Goal: Task Accomplishment & Management: Complete application form

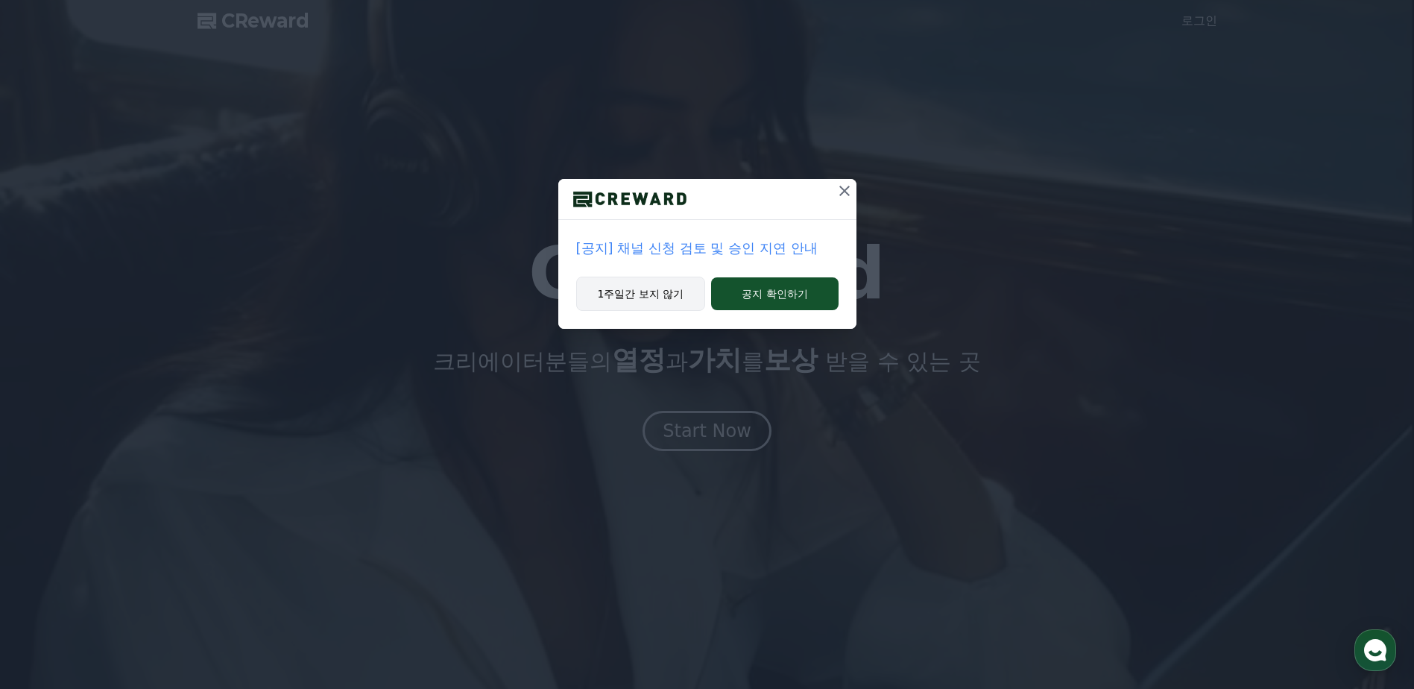
click at [645, 296] on button "1주일간 보지 않기" at bounding box center [641, 294] width 130 height 34
click at [652, 296] on button "1주일간 보지 않기" at bounding box center [640, 294] width 130 height 34
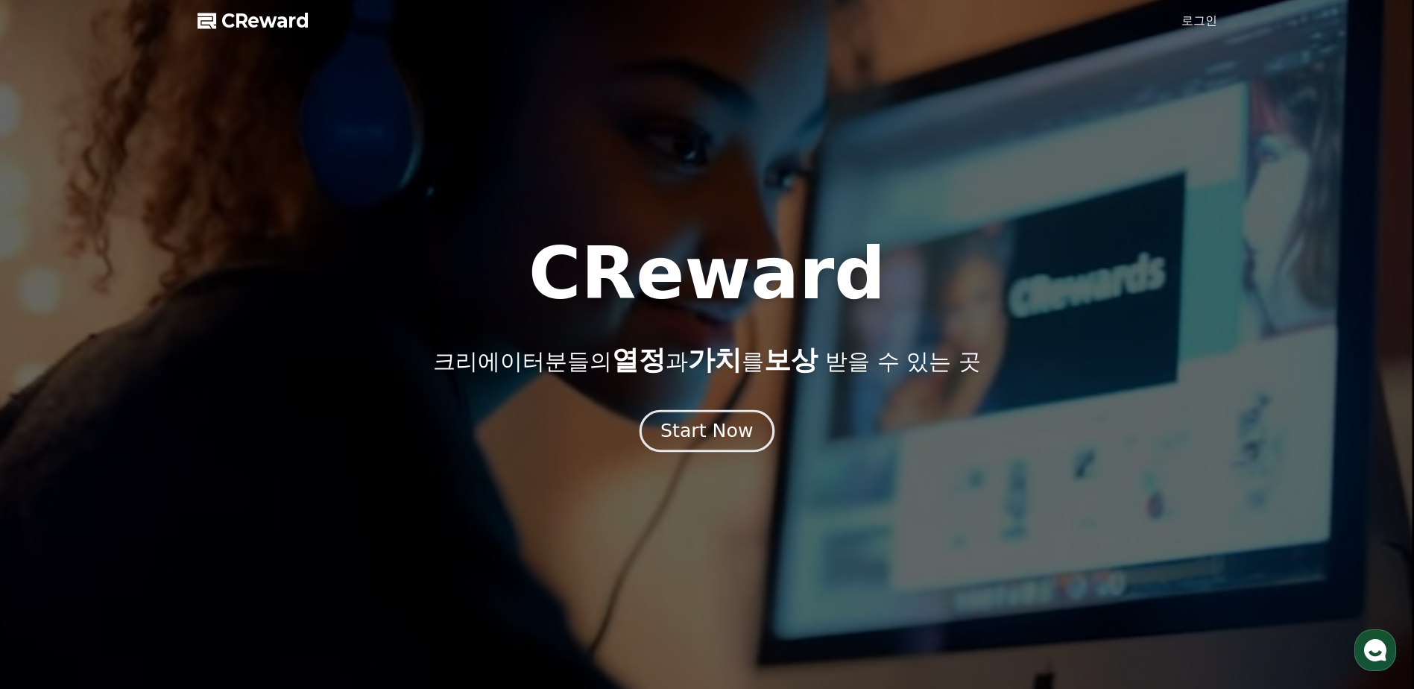
click at [705, 431] on div "Start Now" at bounding box center [706, 430] width 92 height 25
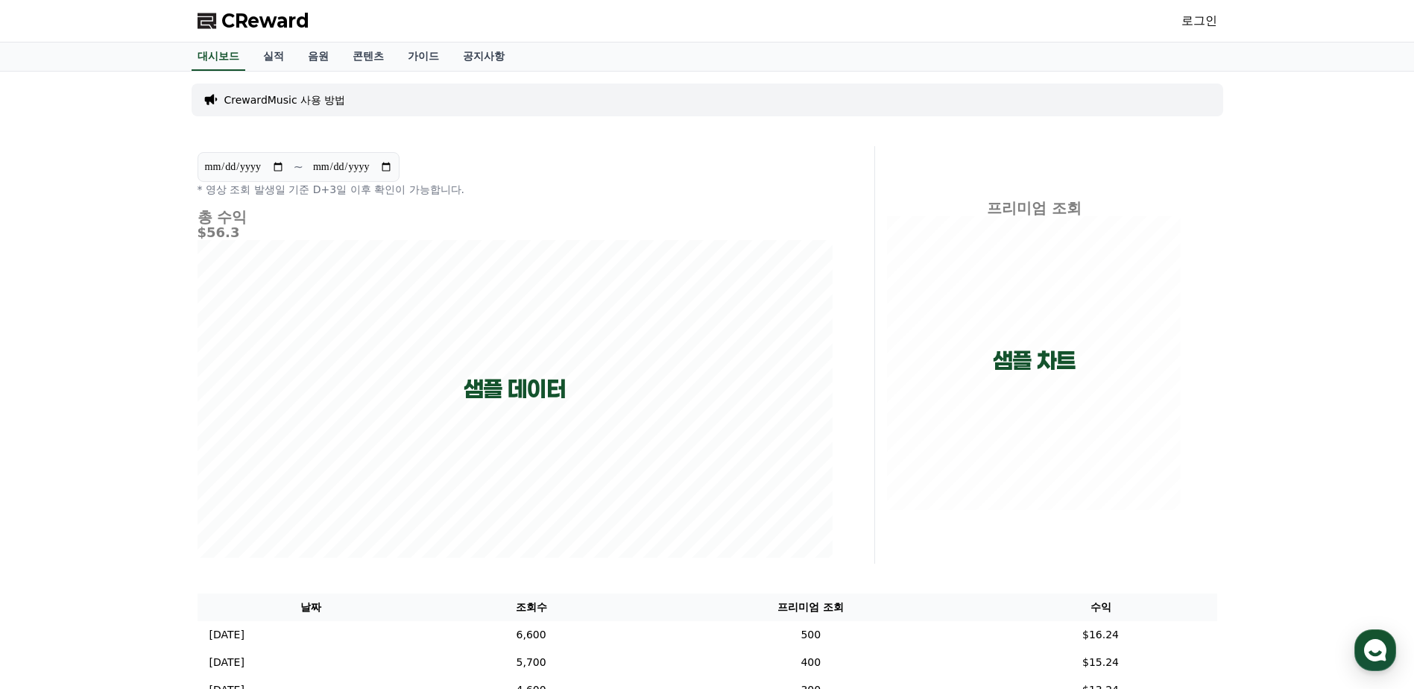
click at [1184, 19] on link "로그인" at bounding box center [1199, 21] width 36 height 18
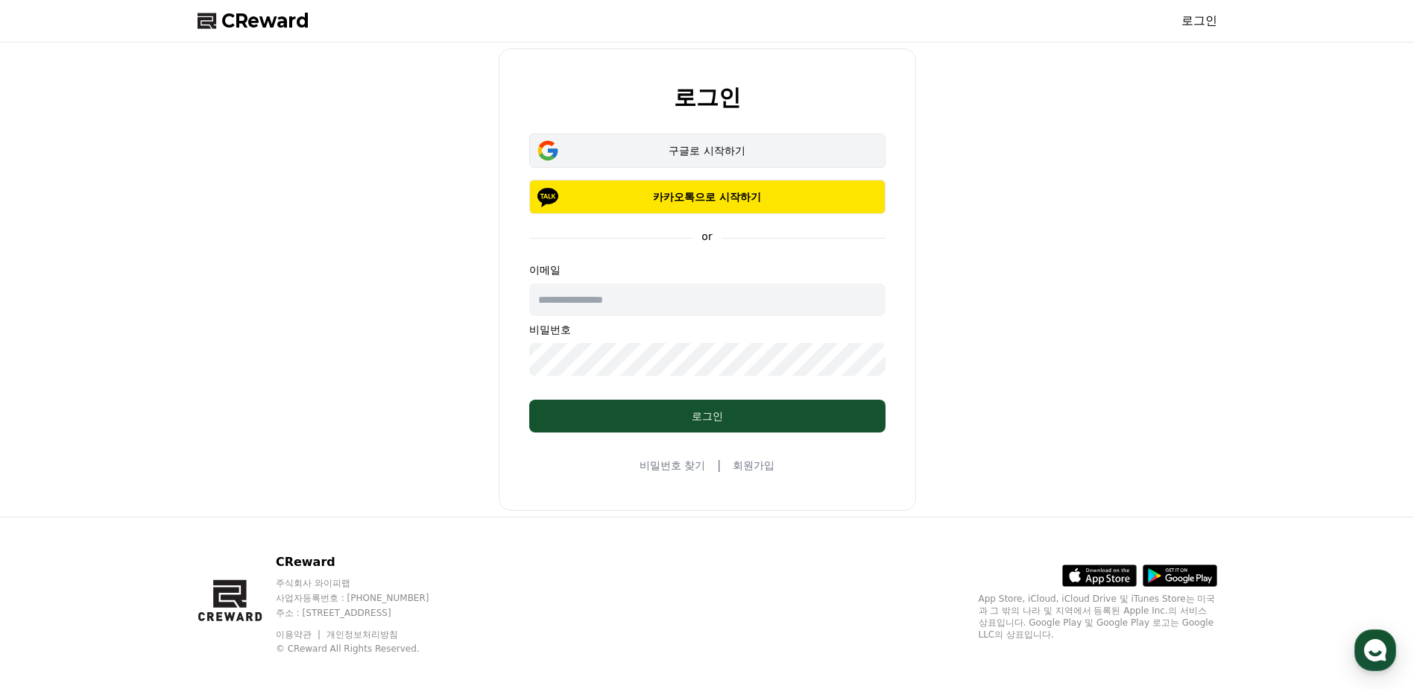
click at [680, 153] on div "구글로 시작하기" at bounding box center [707, 150] width 313 height 15
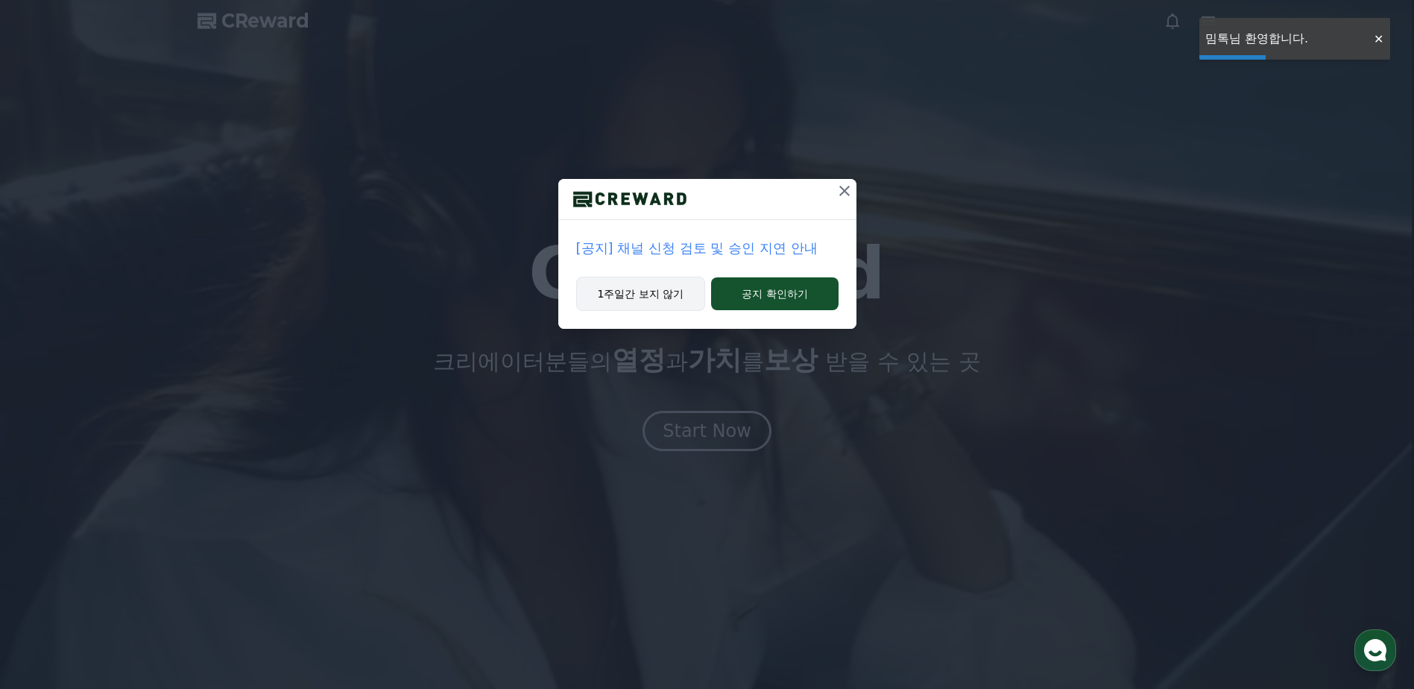
click at [642, 302] on button "1주일간 보지 않기" at bounding box center [641, 294] width 130 height 34
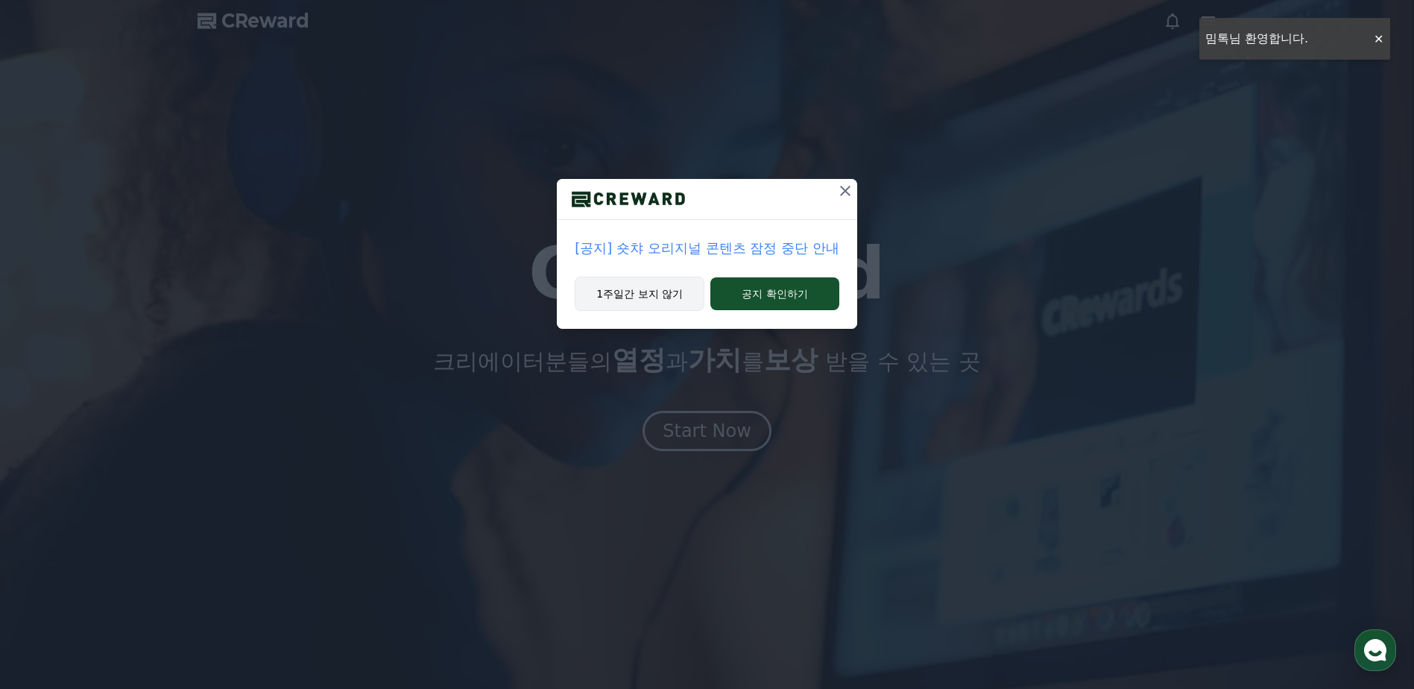
click at [642, 301] on button "1주일간 보지 않기" at bounding box center [640, 294] width 130 height 34
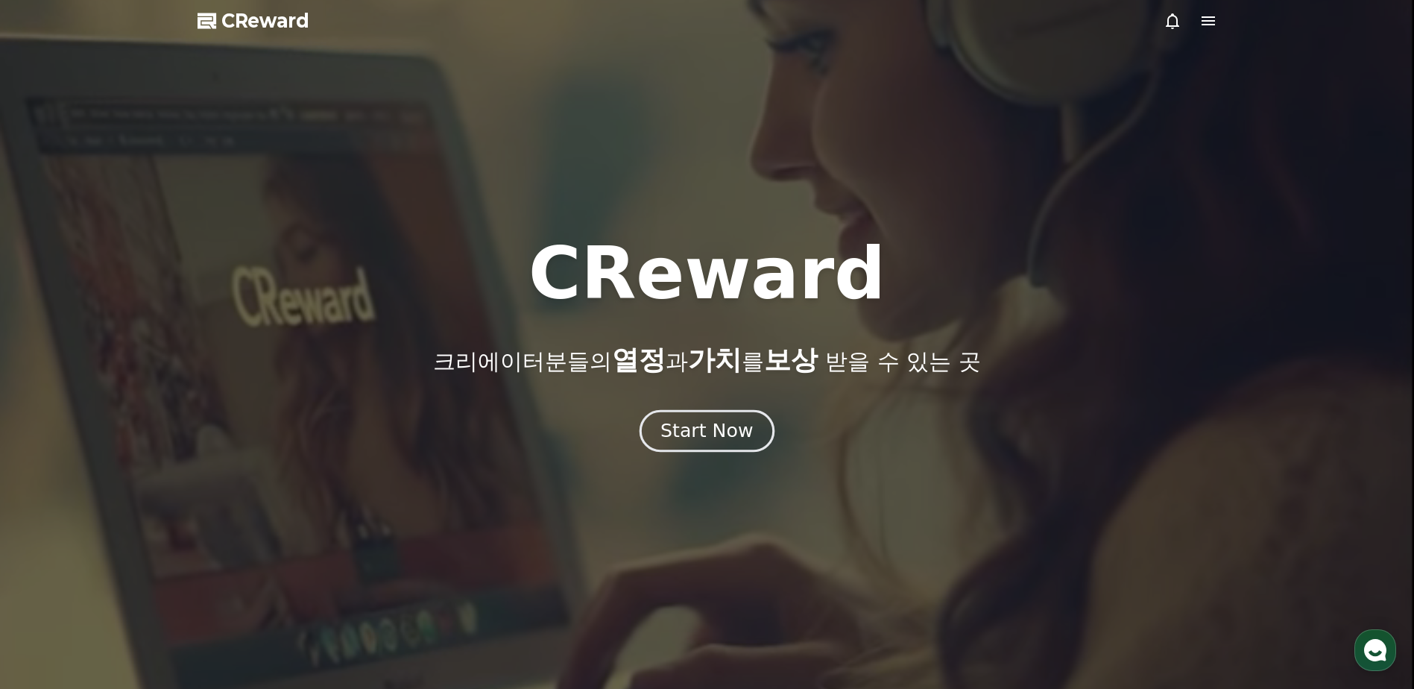
click at [729, 429] on div "Start Now" at bounding box center [706, 430] width 92 height 25
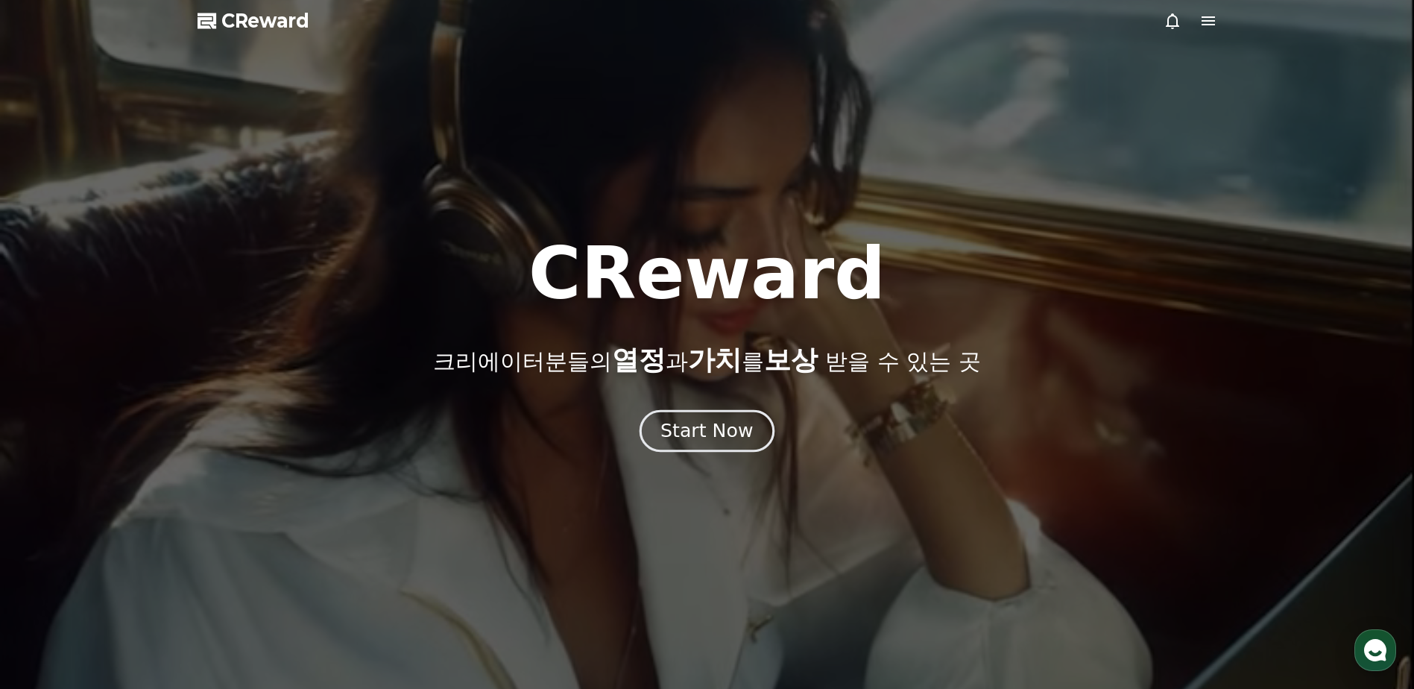
click at [705, 433] on div "Start Now" at bounding box center [706, 430] width 92 height 25
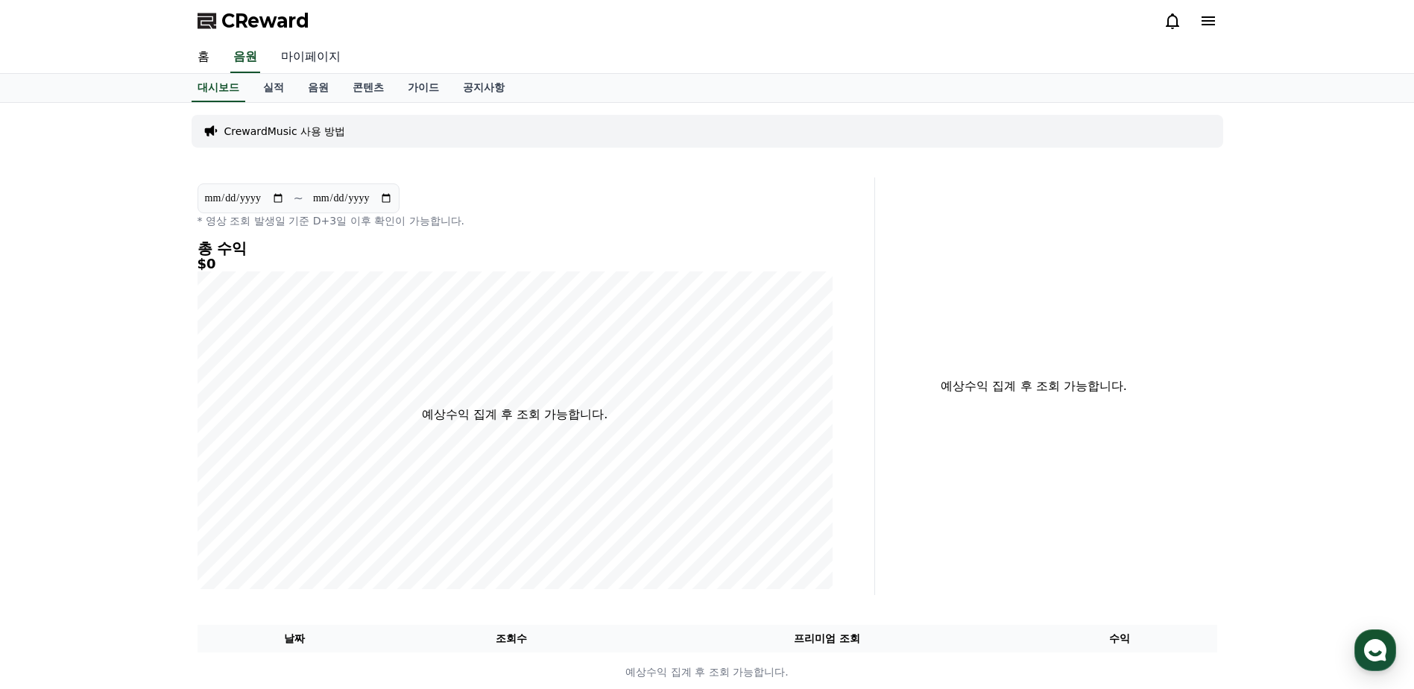
click at [330, 57] on link "마이페이지" at bounding box center [310, 57] width 83 height 31
select select "**********"
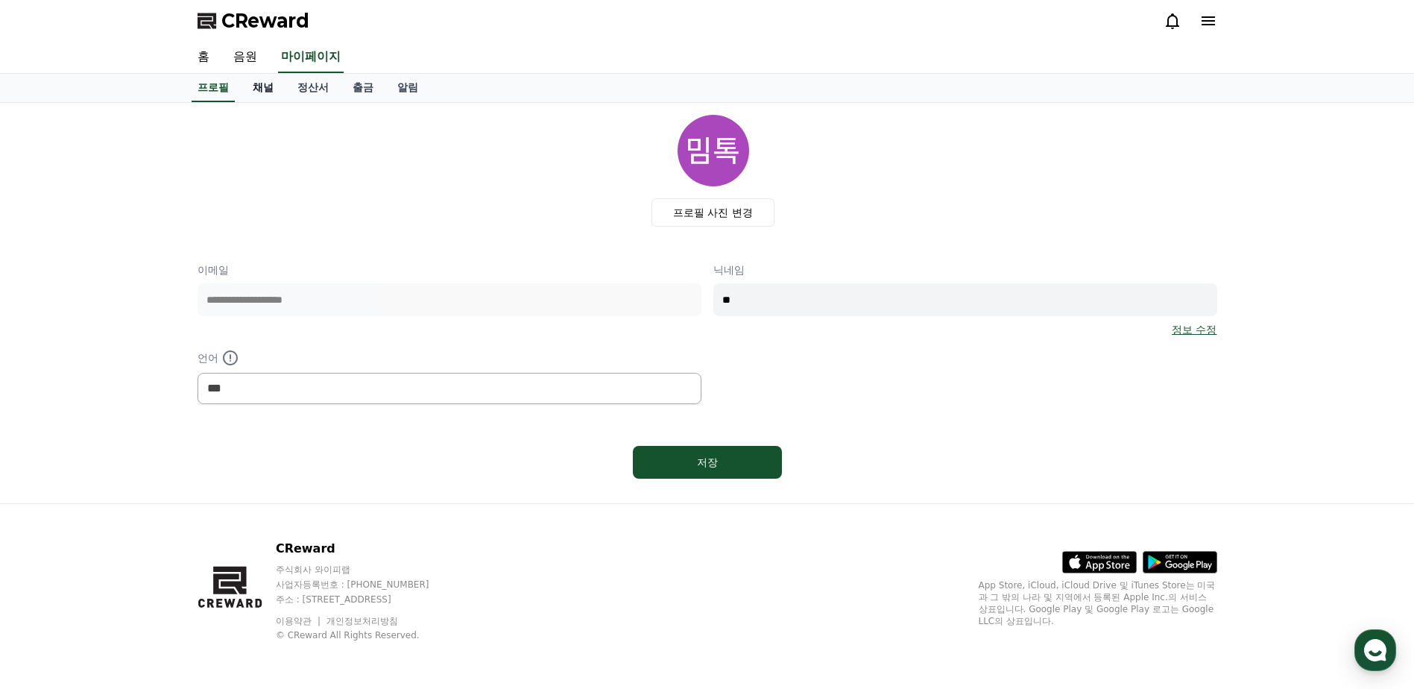
click at [267, 80] on link "채널" at bounding box center [263, 88] width 45 height 28
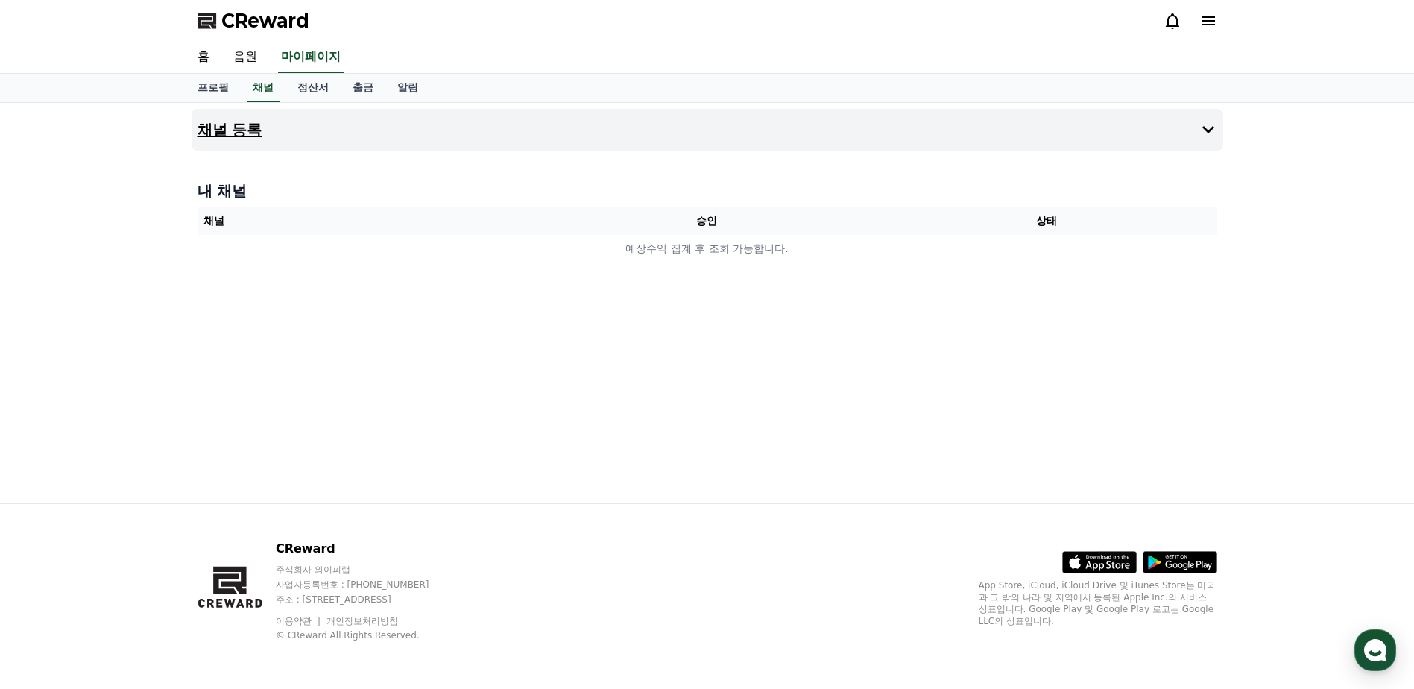
click at [410, 117] on button "채널 등록" at bounding box center [708, 130] width 1032 height 42
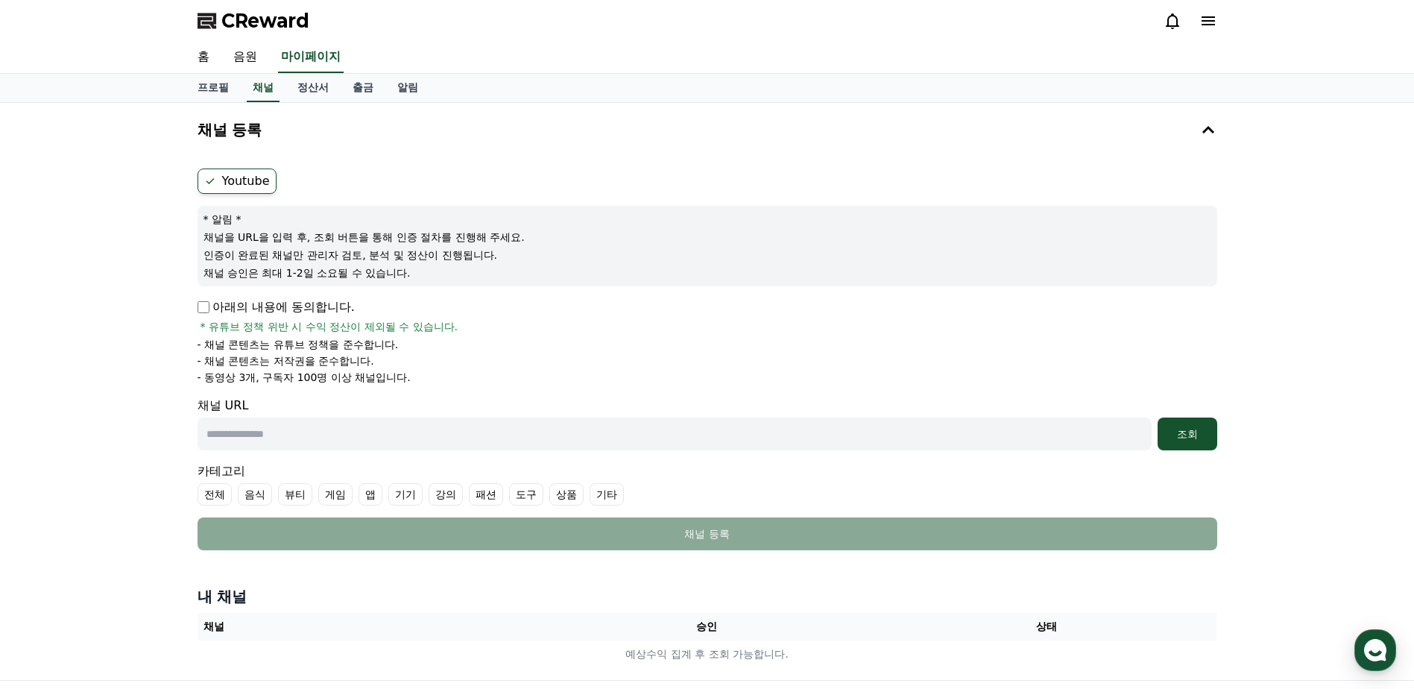
click at [209, 309] on p "아래의 내용에 동의합니다." at bounding box center [276, 307] width 157 height 18
click at [360, 437] on input "text" at bounding box center [675, 433] width 954 height 33
paste input "**********"
type input "**********"
click at [1181, 426] on div "조회" at bounding box center [1188, 433] width 48 height 15
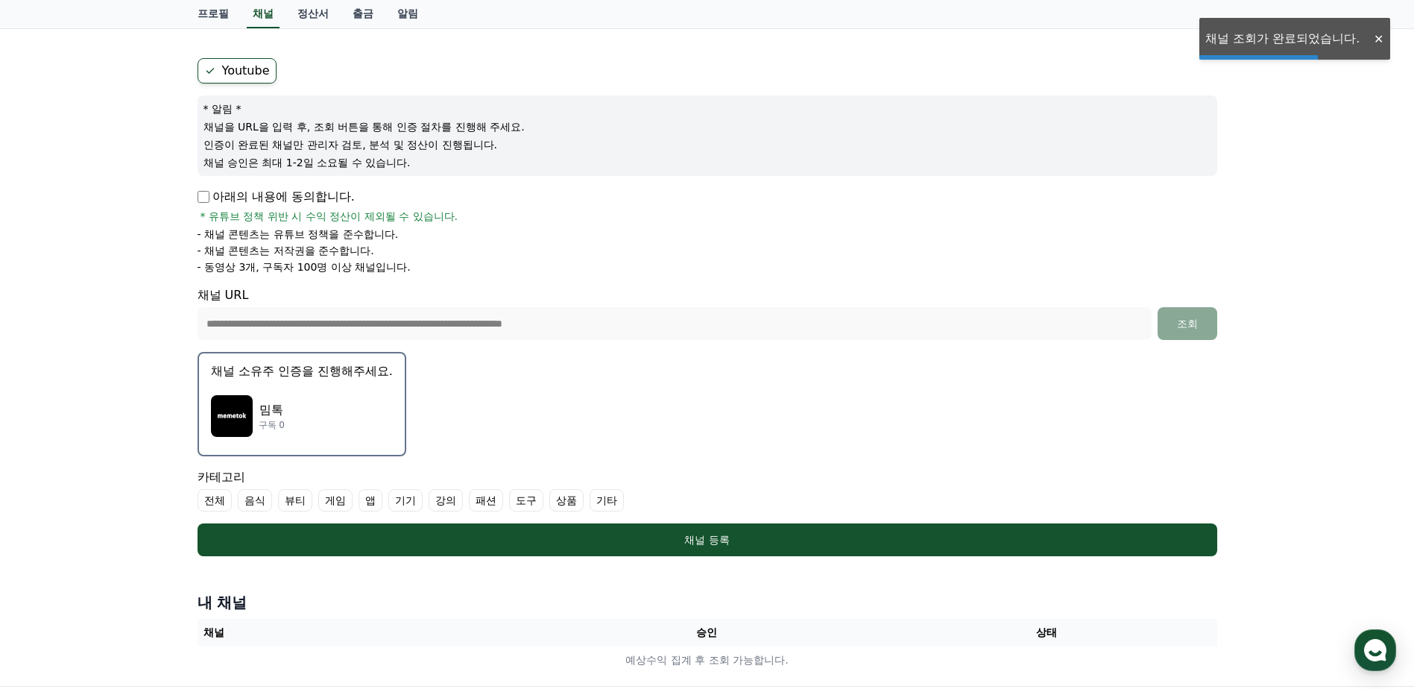
scroll to position [149, 0]
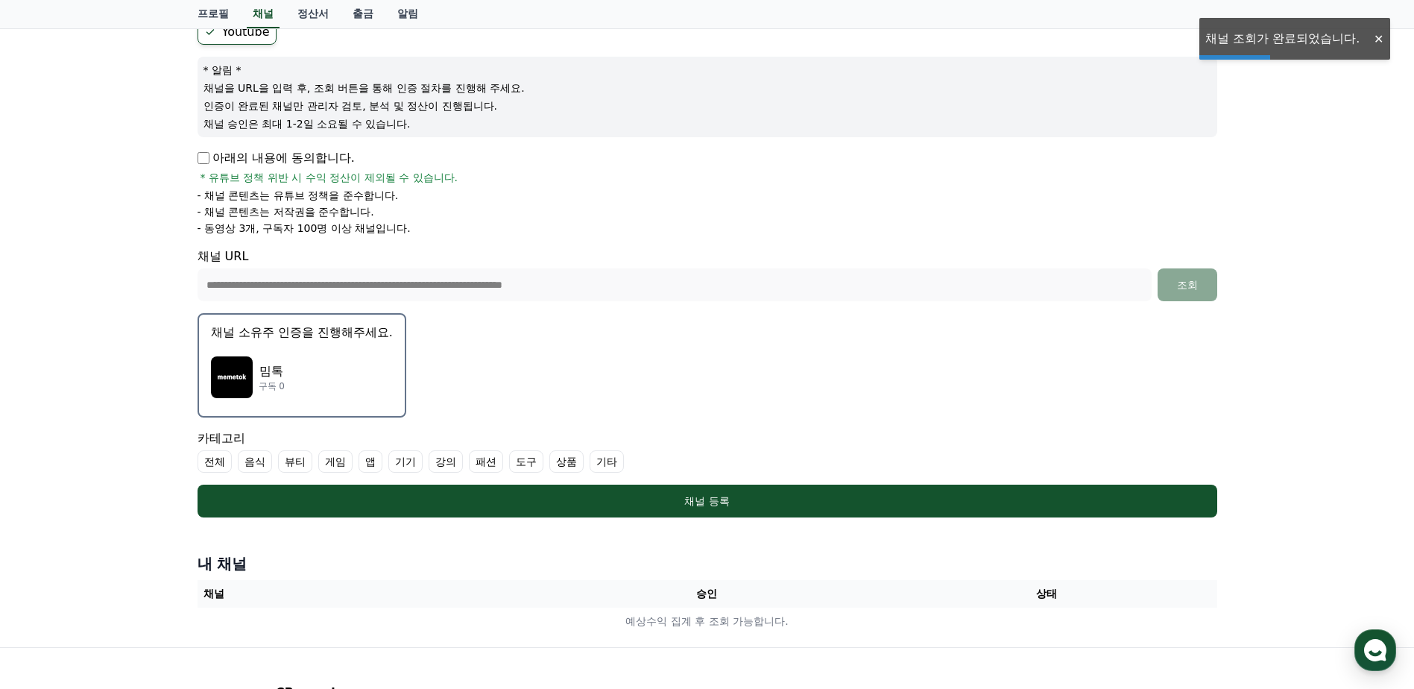
click at [291, 343] on button "채널 소유주 인증을 진행해주세요. 밈톡 구독 0" at bounding box center [302, 365] width 209 height 104
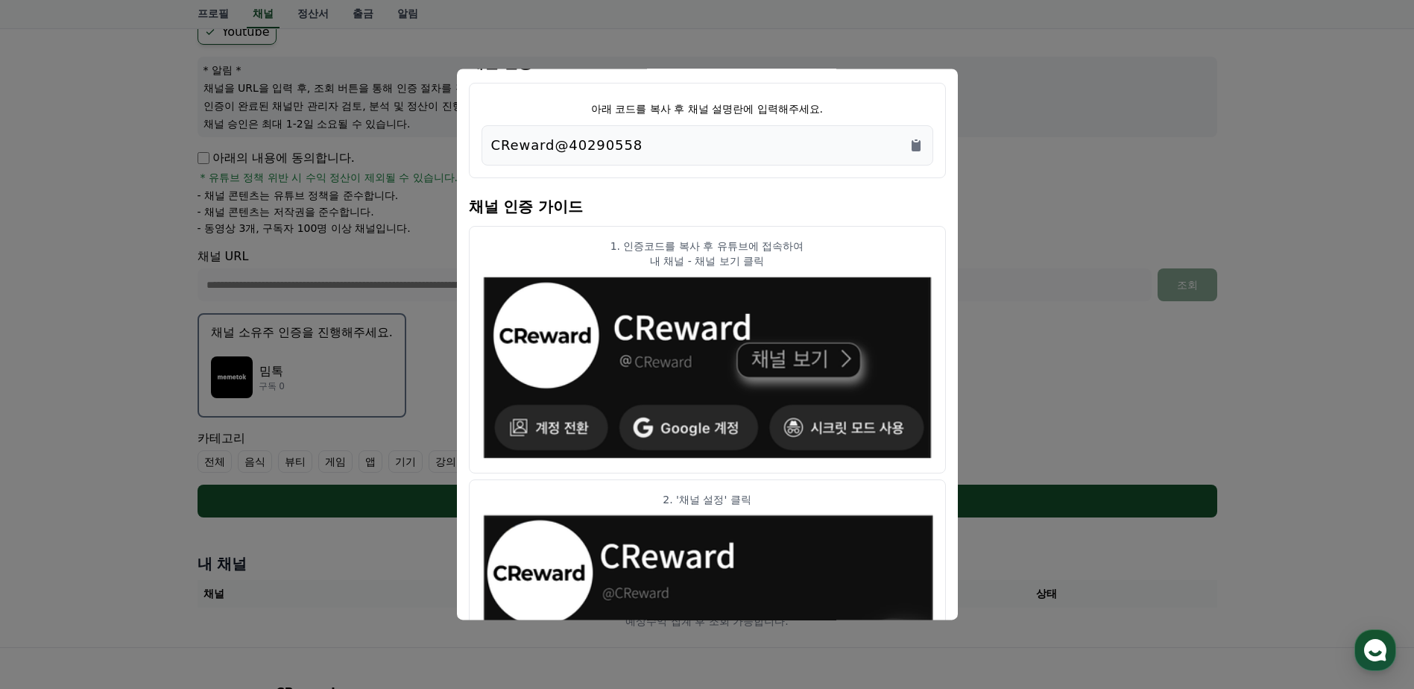
scroll to position [0, 0]
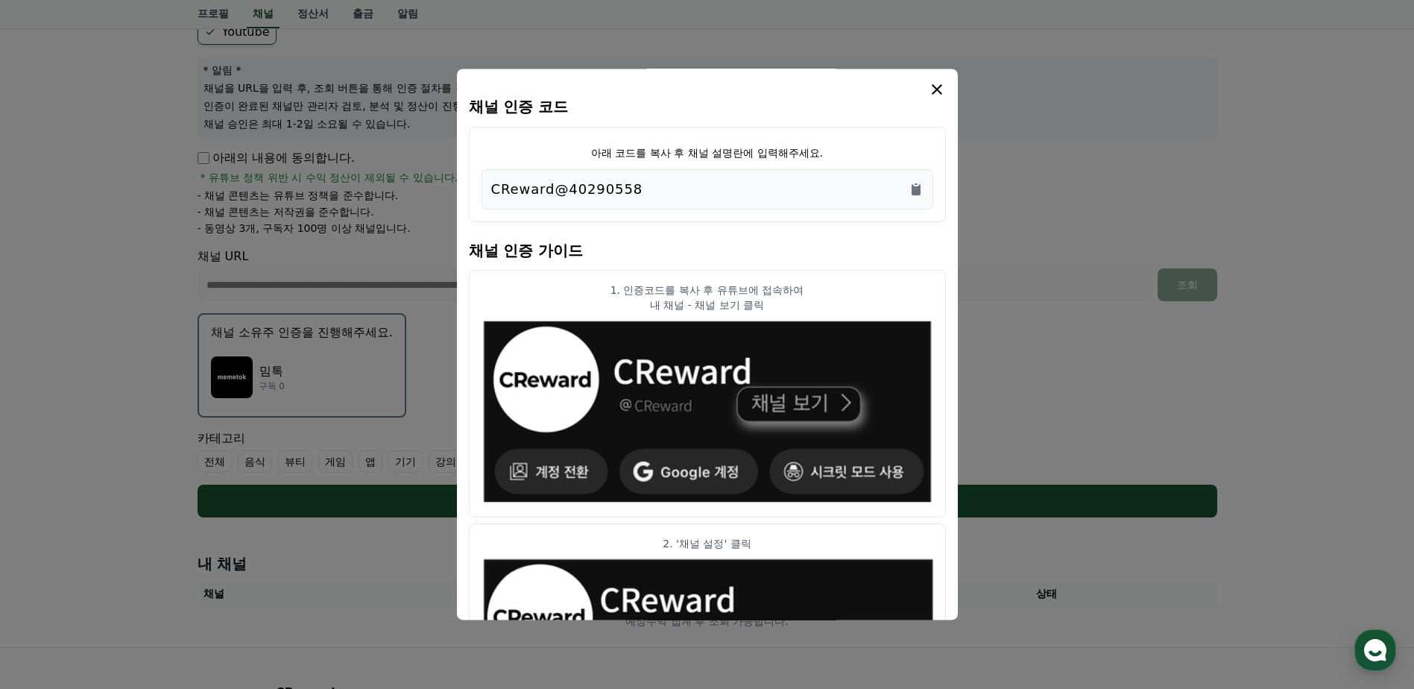
drag, startPoint x: 938, startPoint y: 91, endPoint x: 899, endPoint y: 198, distance: 113.7
click at [913, 191] on icon "Copy to clipboard" at bounding box center [916, 189] width 9 height 11
click at [940, 92] on icon "modal" at bounding box center [937, 89] width 10 height 10
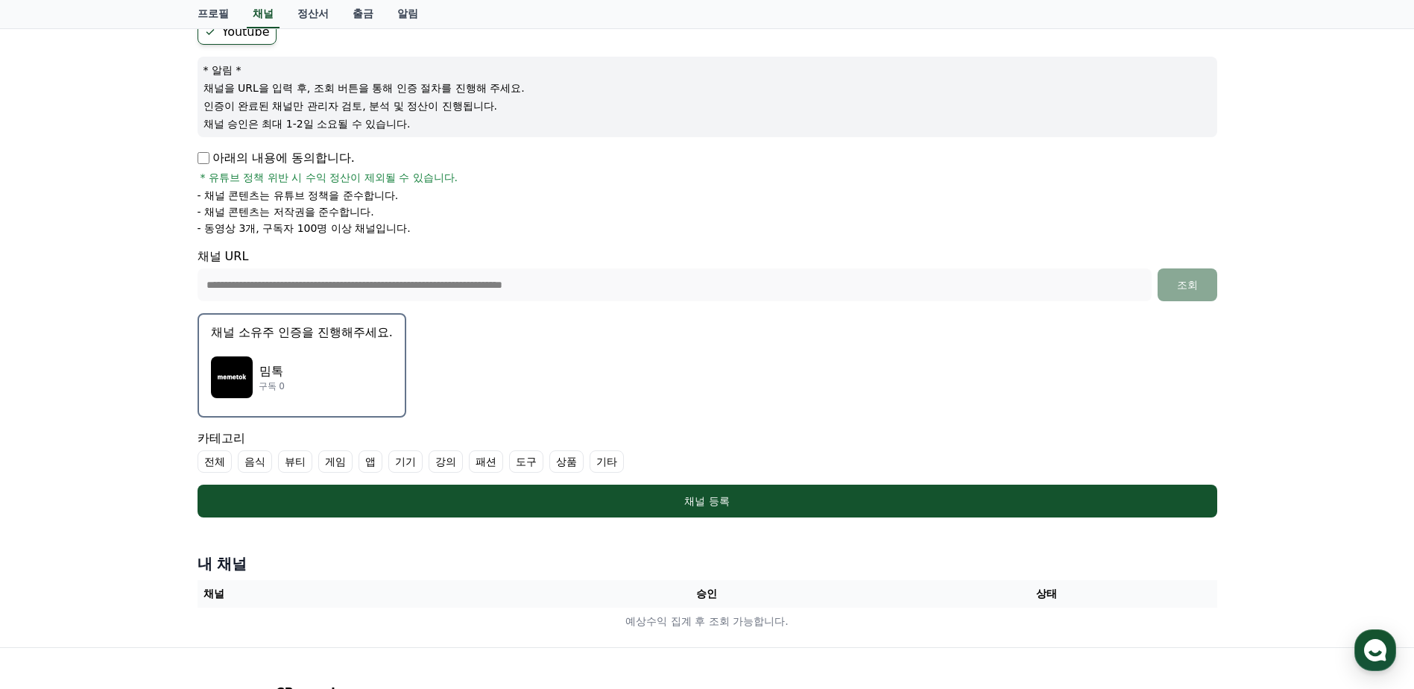
click at [325, 367] on div "밈톡 구독 0" at bounding box center [302, 377] width 182 height 60
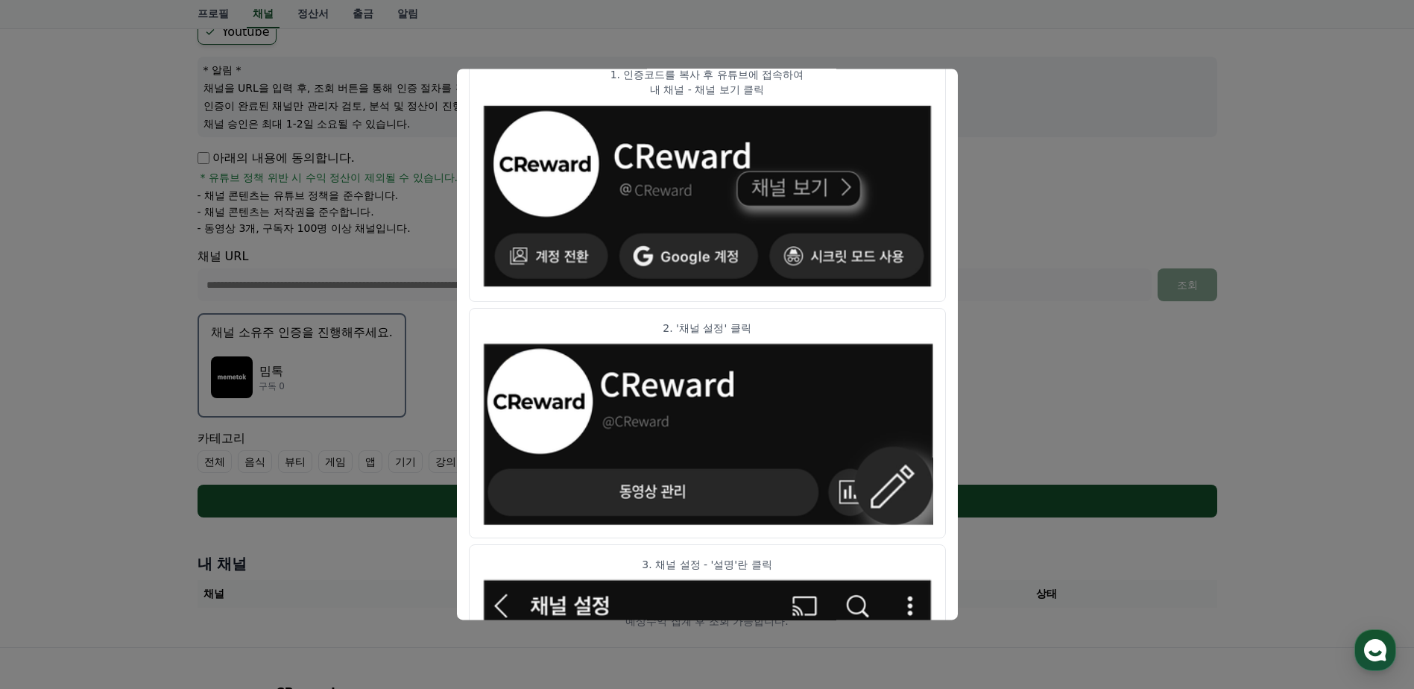
scroll to position [298, 0]
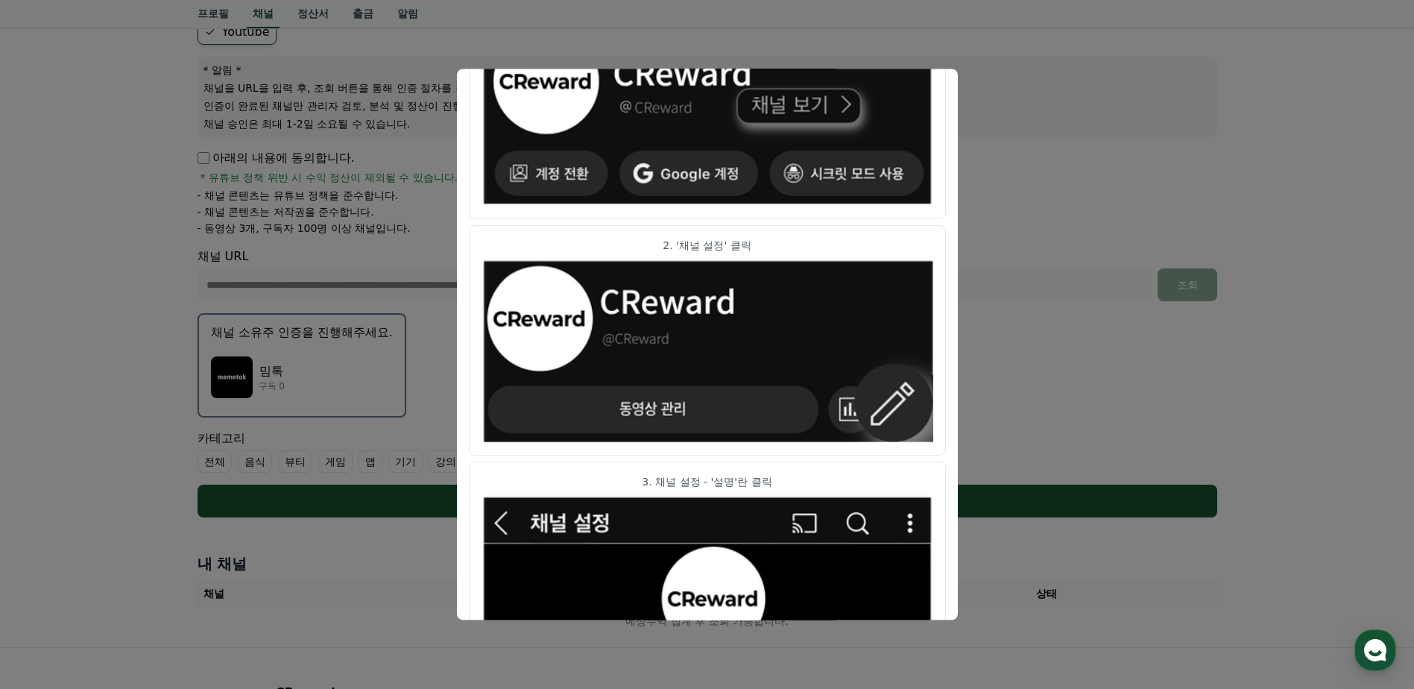
click at [1036, 302] on button "close modal" at bounding box center [707, 344] width 1414 height 689
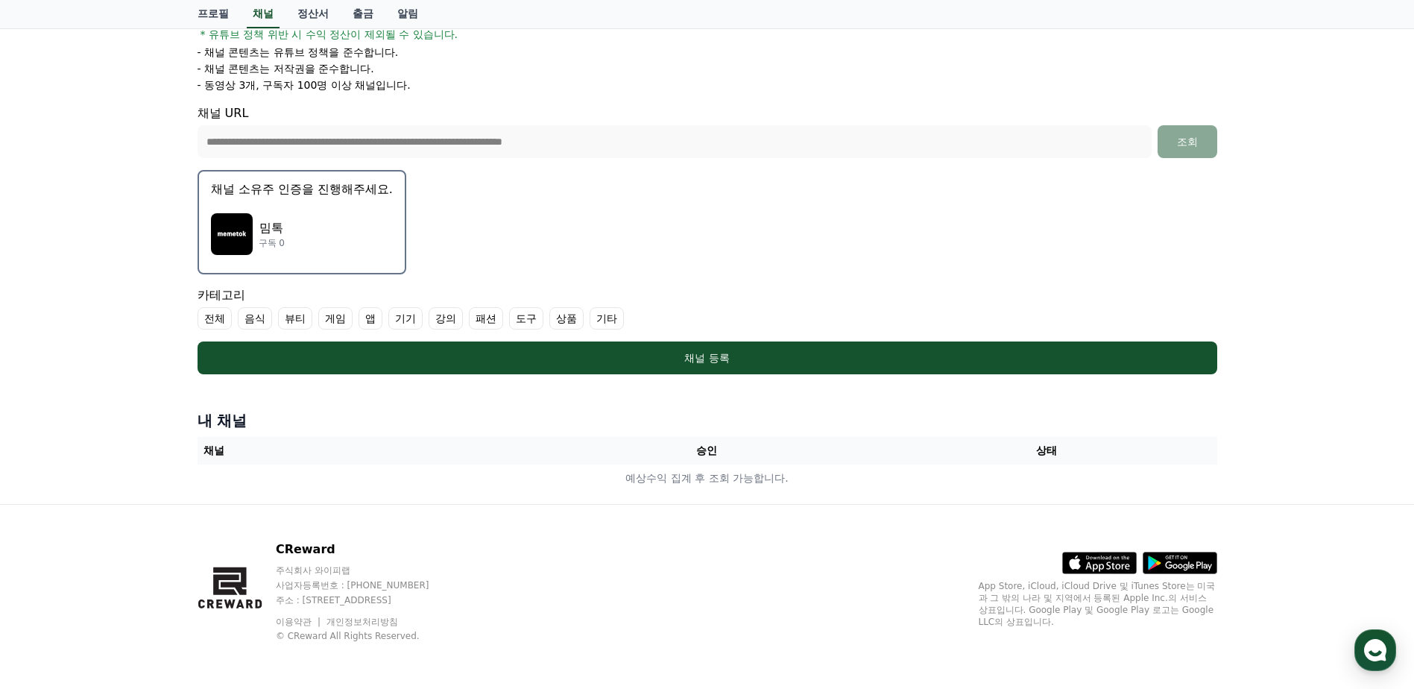
scroll to position [293, 0]
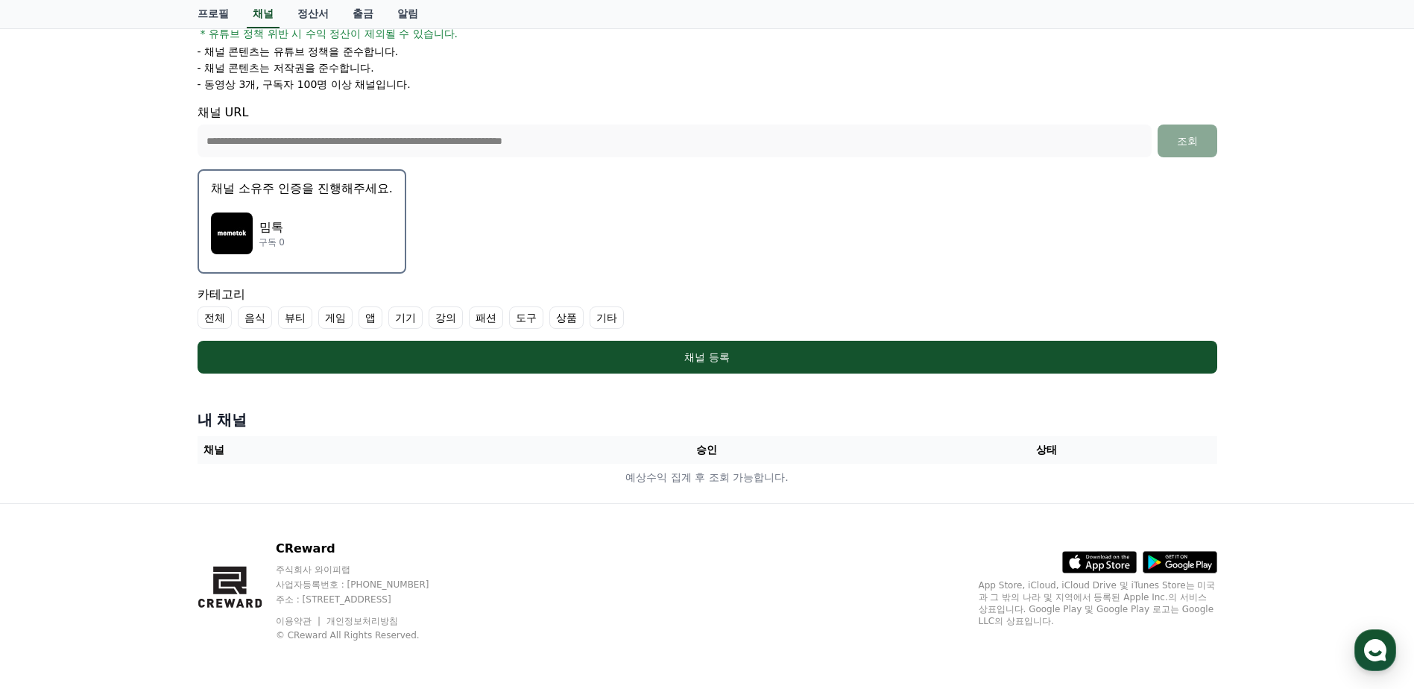
click at [342, 229] on div "밈톡 구독 0" at bounding box center [302, 233] width 182 height 60
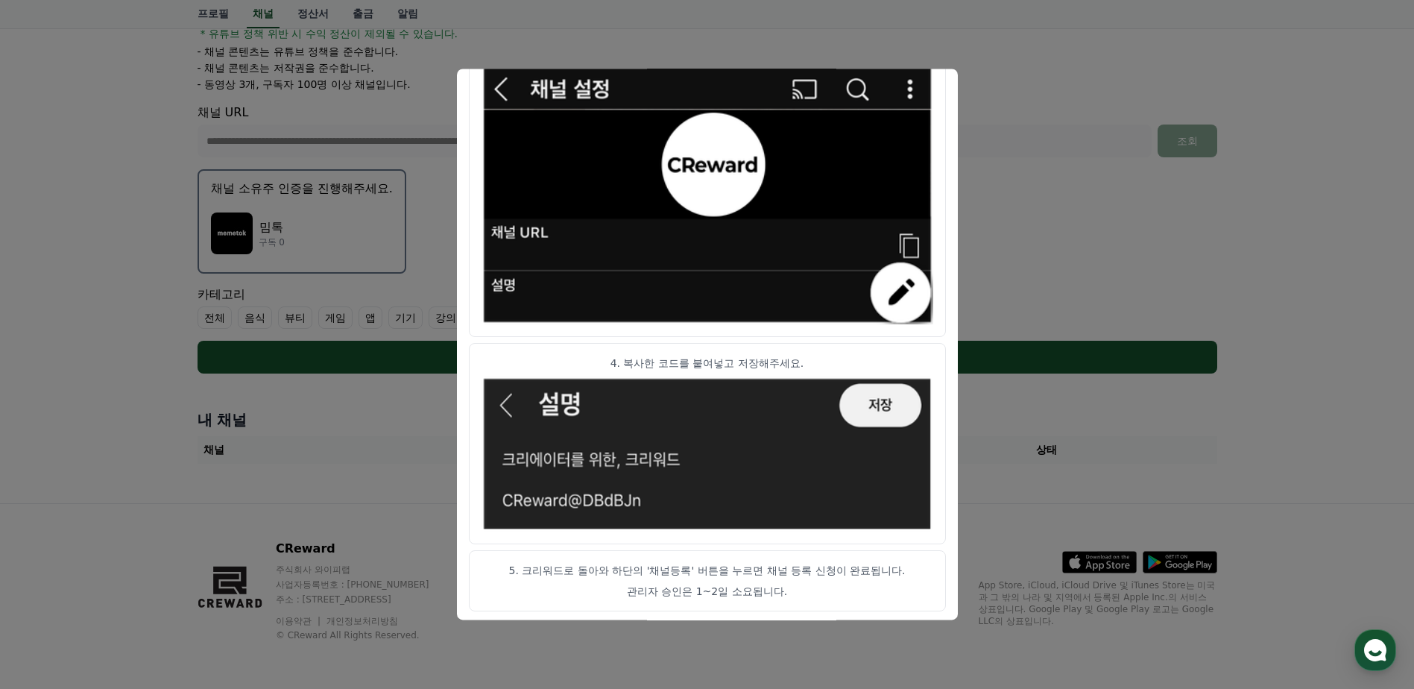
scroll to position [736, 0]
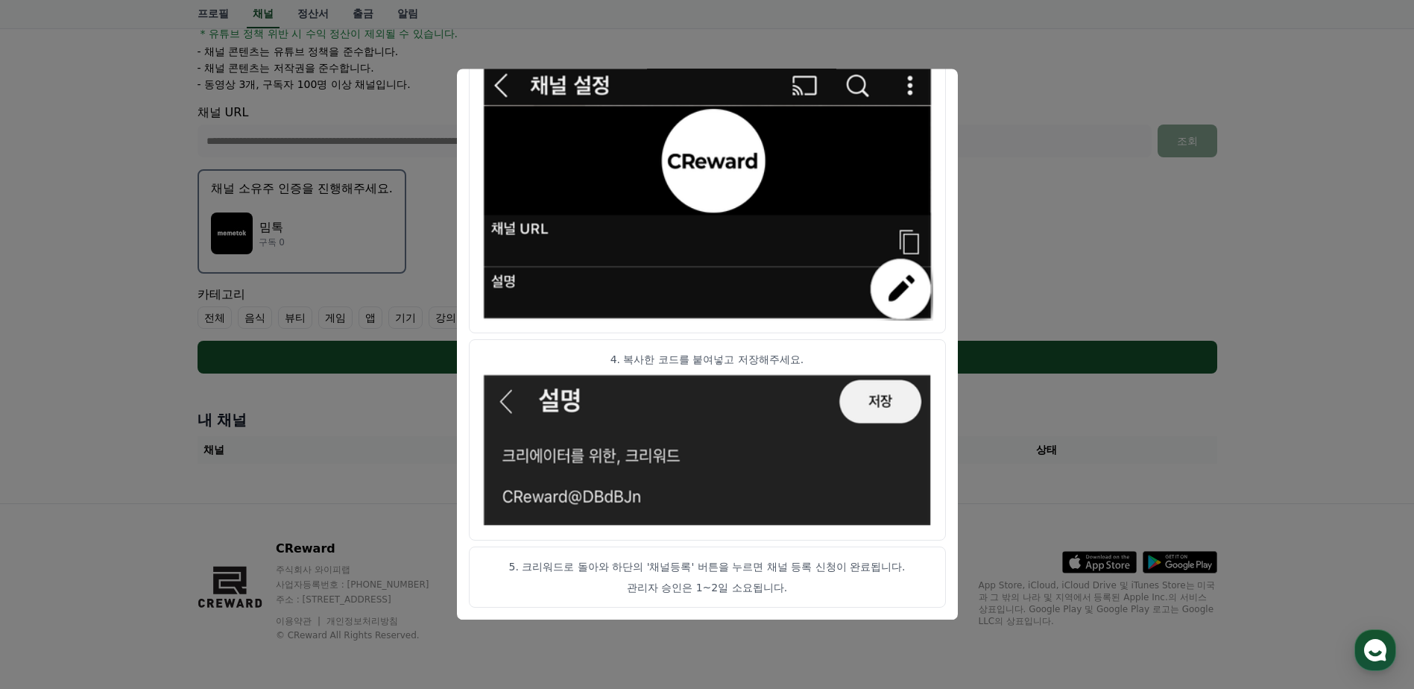
click at [1016, 76] on button "close modal" at bounding box center [707, 344] width 1414 height 689
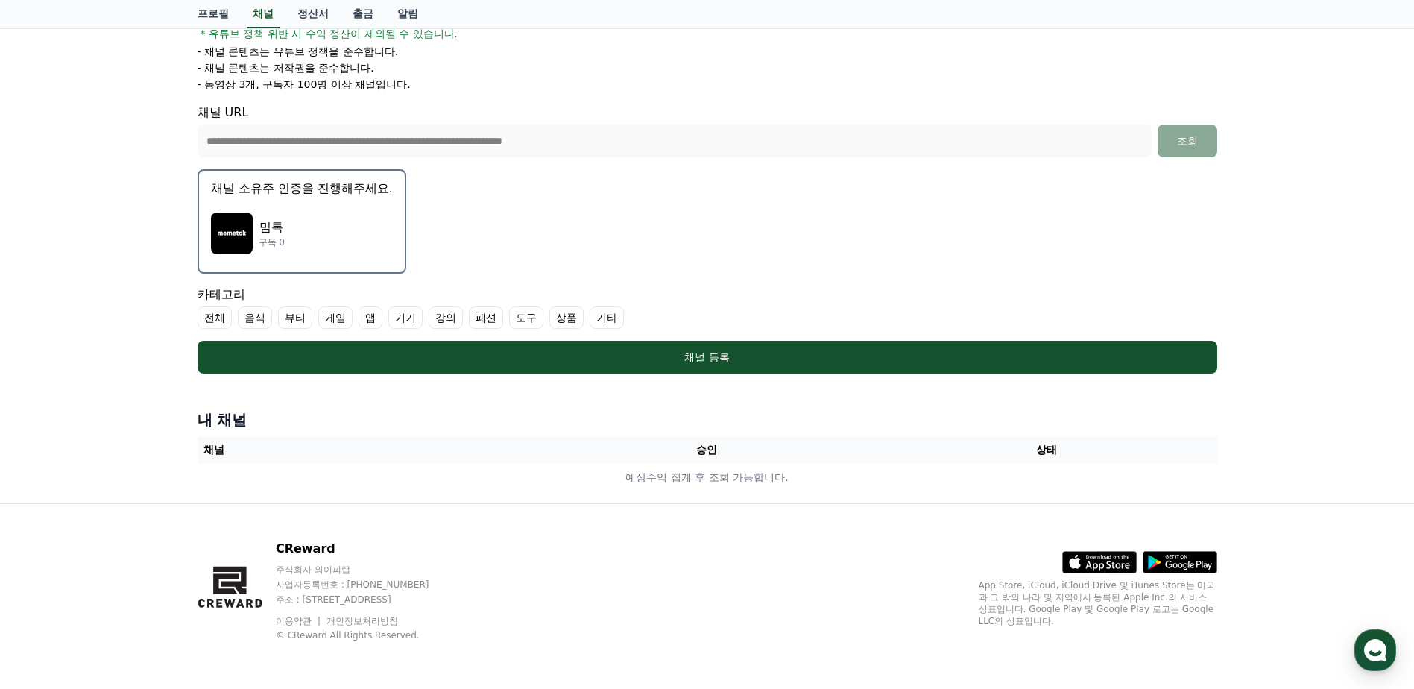
click at [591, 253] on form "**********" at bounding box center [708, 125] width 1020 height 498
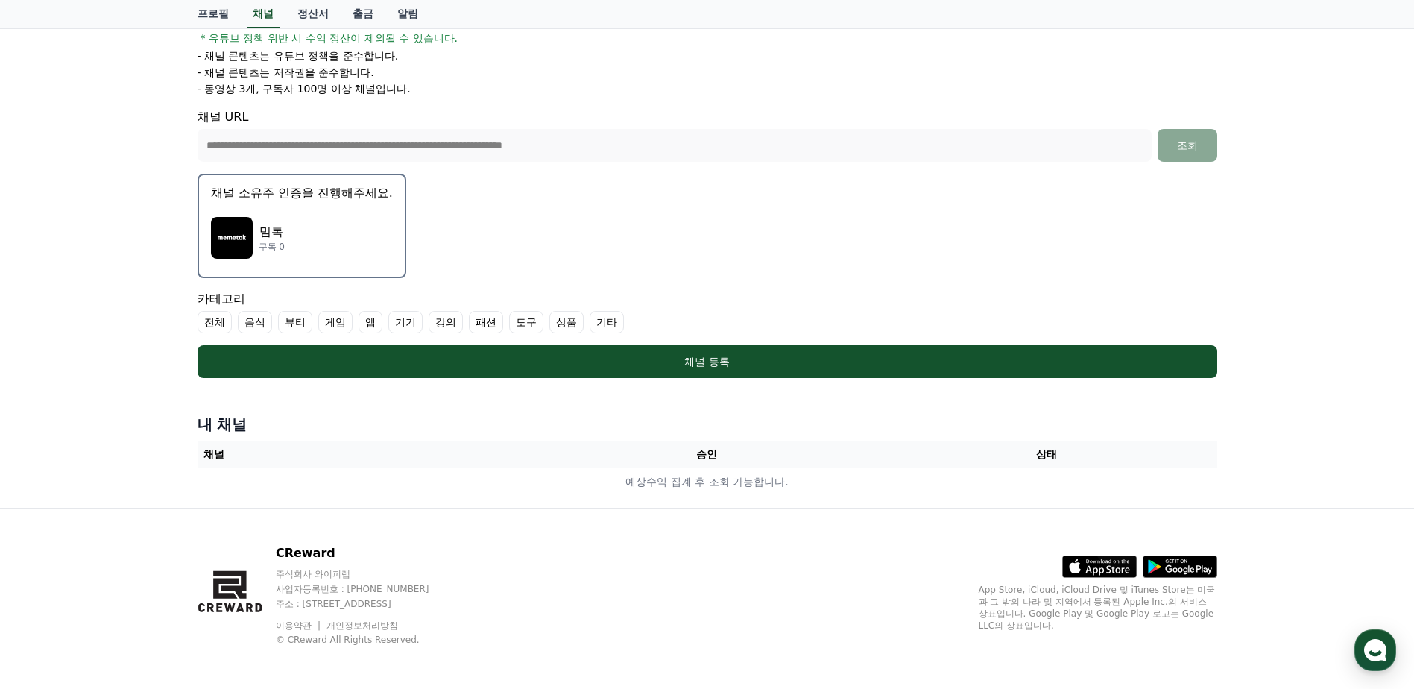
scroll to position [293, 0]
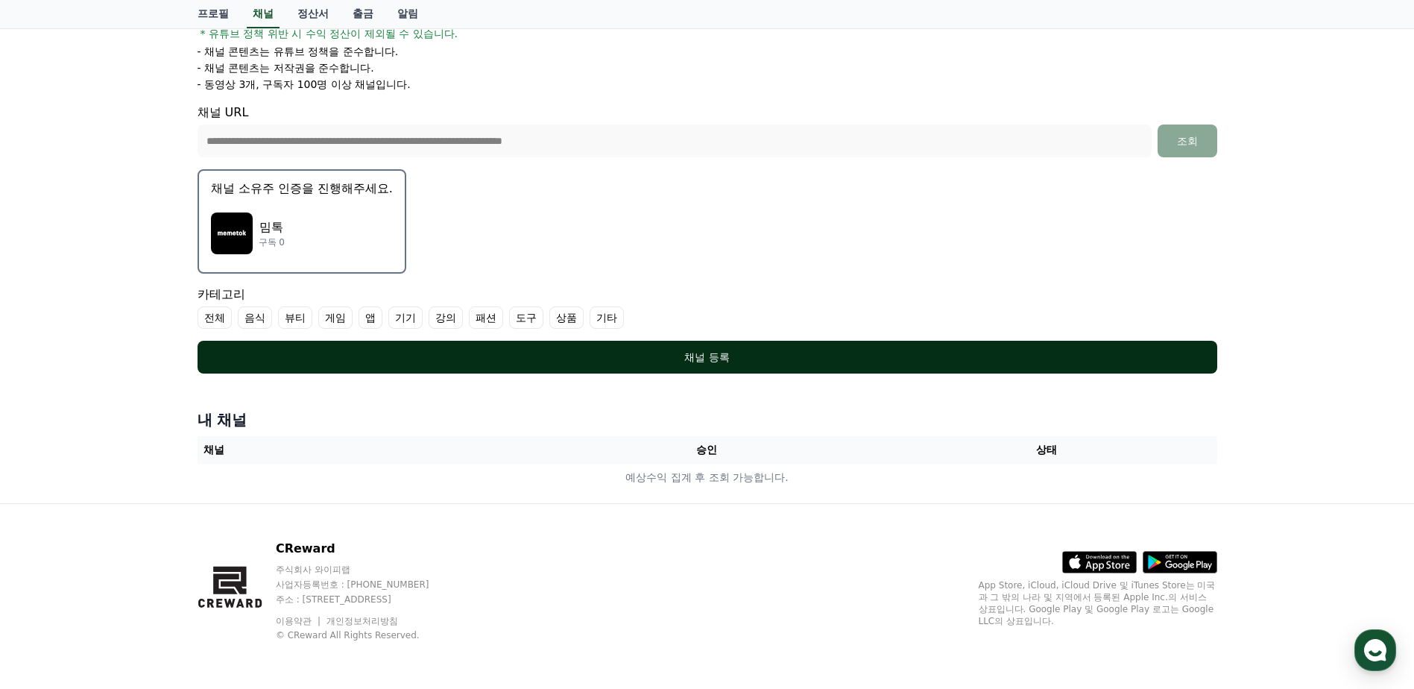
click at [701, 359] on div "채널 등록" at bounding box center [707, 357] width 960 height 15
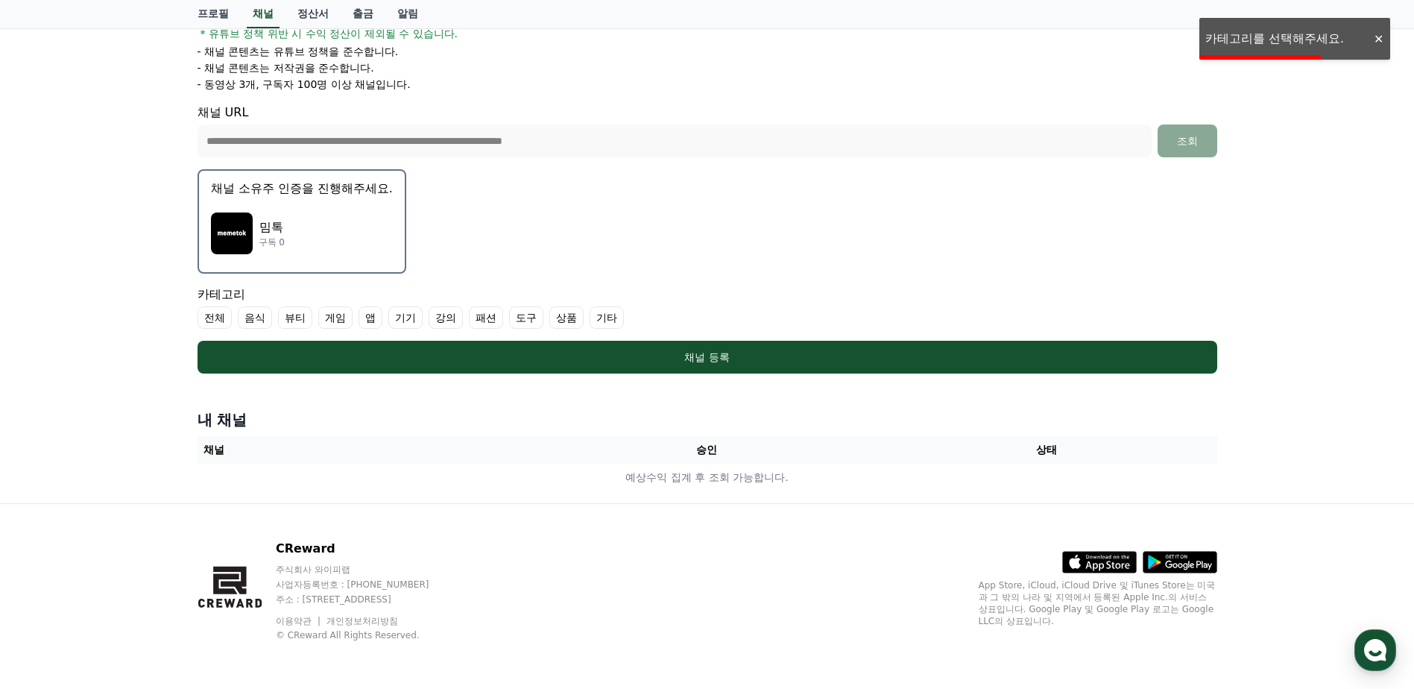
click at [223, 318] on label "전체" at bounding box center [215, 317] width 34 height 22
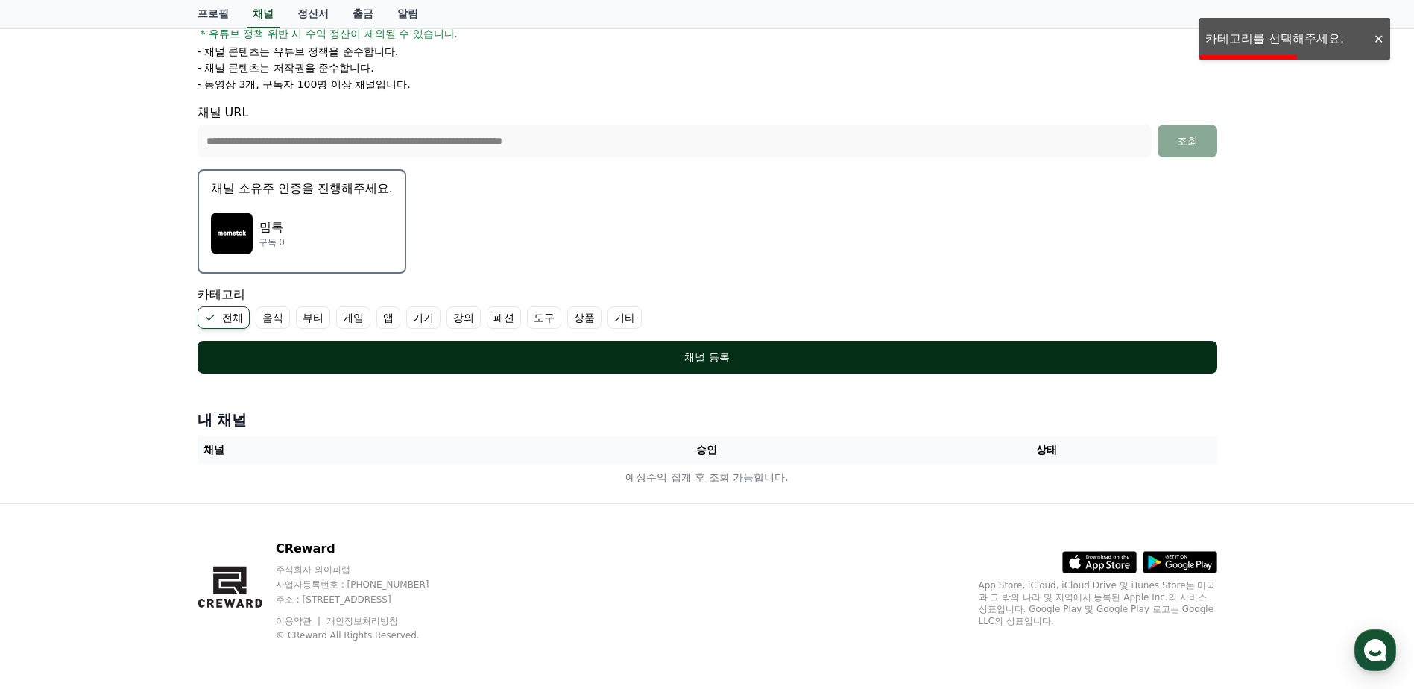
click at [658, 370] on button "채널 등록" at bounding box center [708, 357] width 1020 height 33
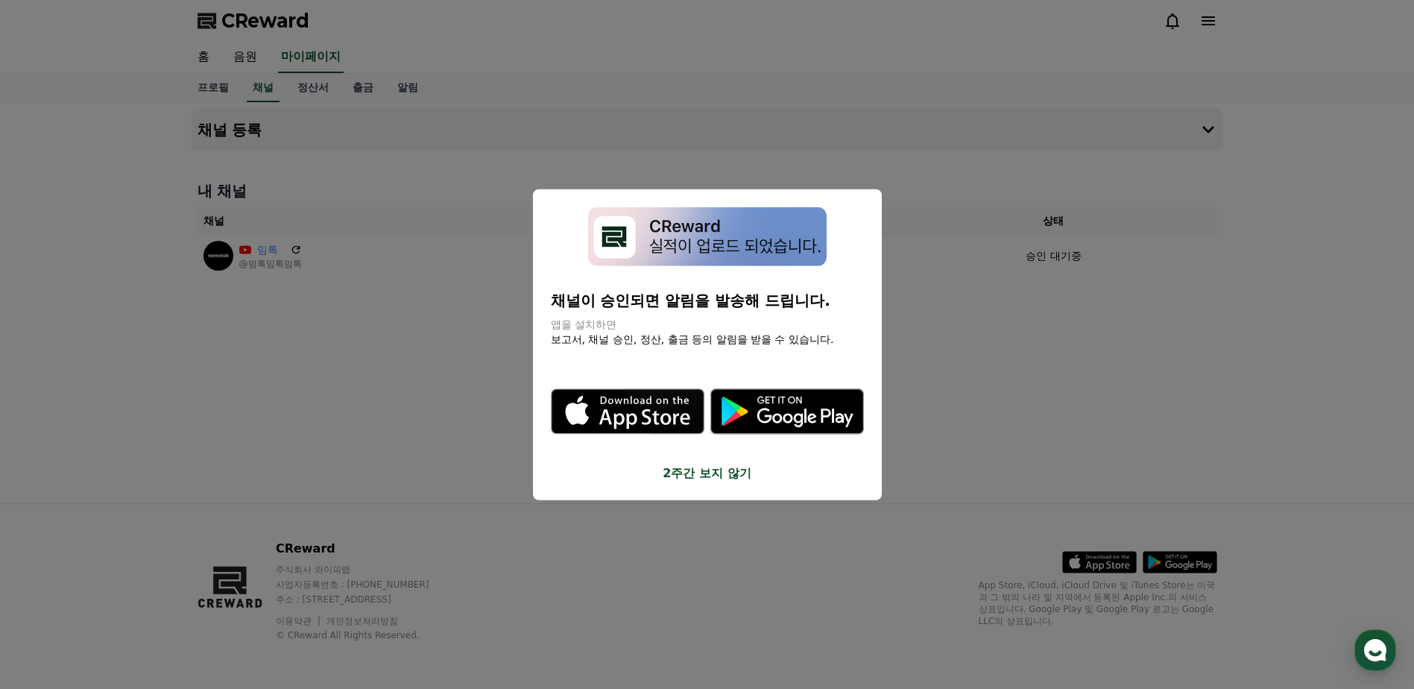
click at [697, 476] on button "2주간 보지 않기" at bounding box center [707, 473] width 313 height 18
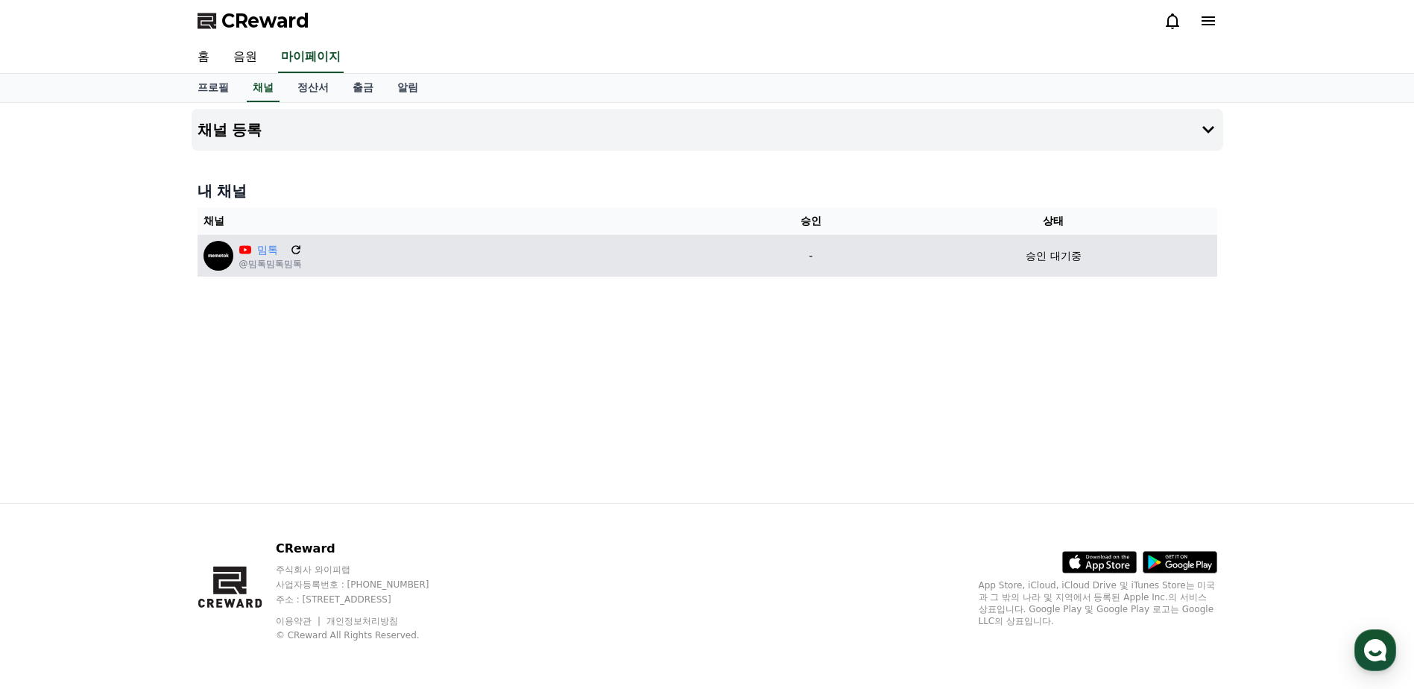
click at [293, 246] on icon at bounding box center [295, 249] width 9 height 9
click at [299, 248] on icon at bounding box center [295, 249] width 9 height 9
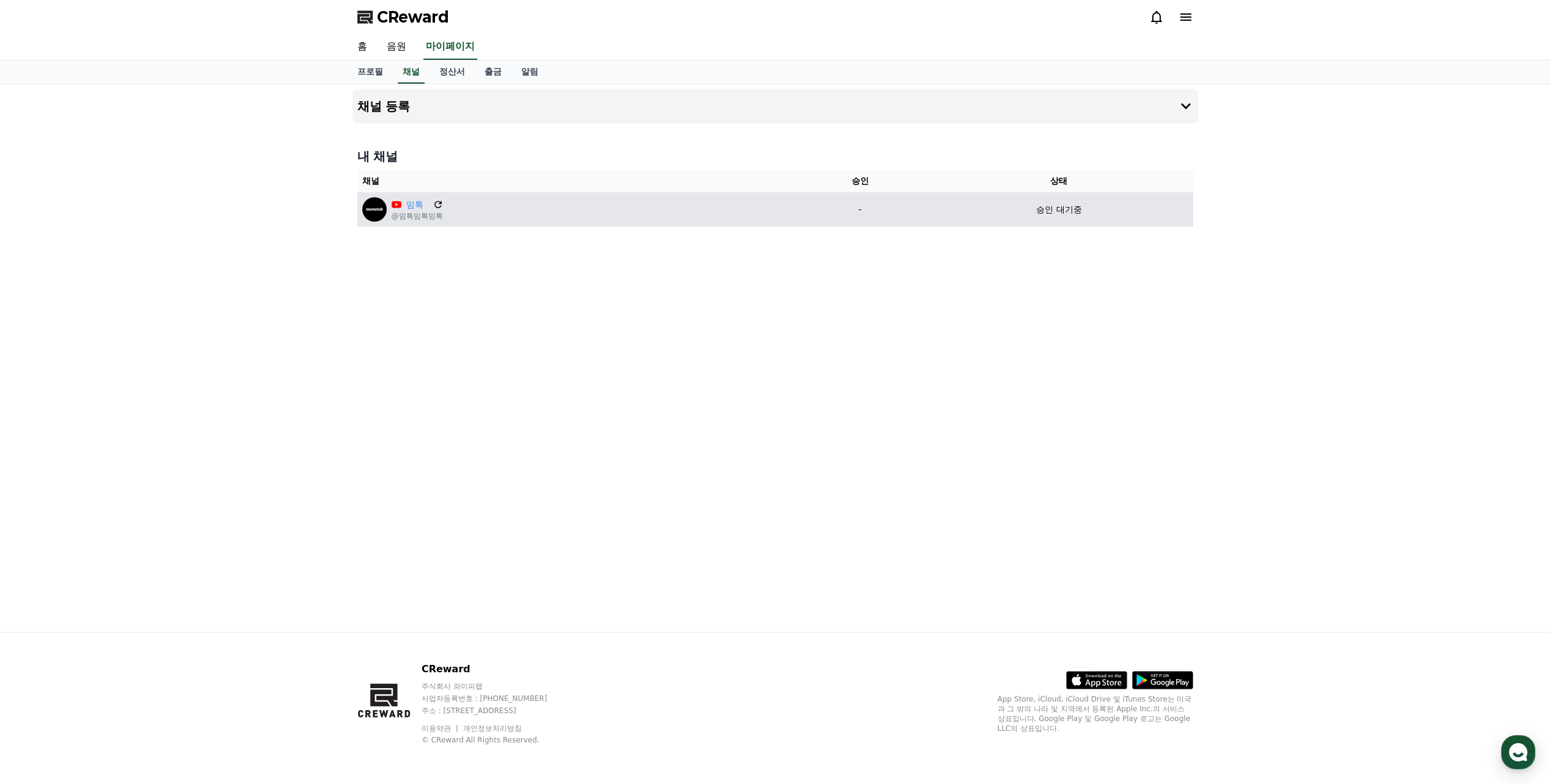
click at [436, 204] on icon at bounding box center [438, 204] width 11 height 11
click at [439, 205] on icon at bounding box center [438, 204] width 11 height 11
